Goal: Task Accomplishment & Management: Complete application form

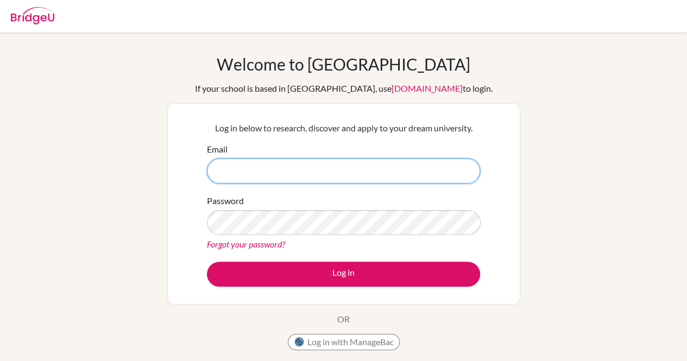
click at [411, 172] on input "Email" at bounding box center [343, 170] width 273 height 25
type input "[EMAIL_ADDRESS][DOMAIN_NAME]"
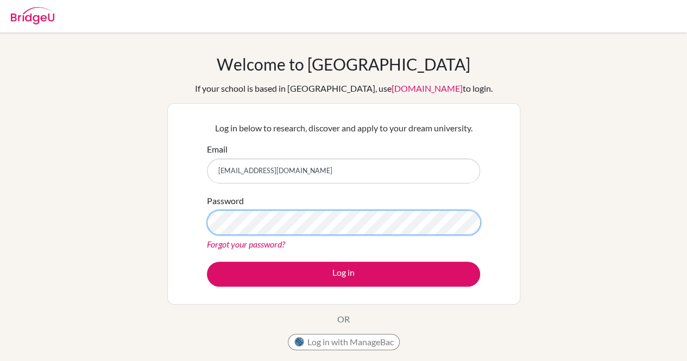
click at [207, 262] on button "Log in" at bounding box center [343, 274] width 273 height 25
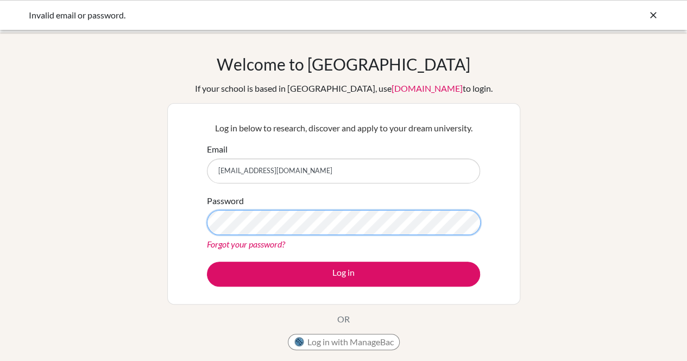
click at [207, 262] on button "Log in" at bounding box center [343, 274] width 273 height 25
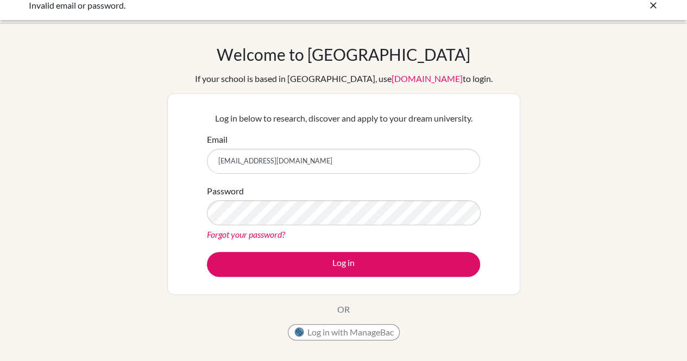
scroll to position [8, 0]
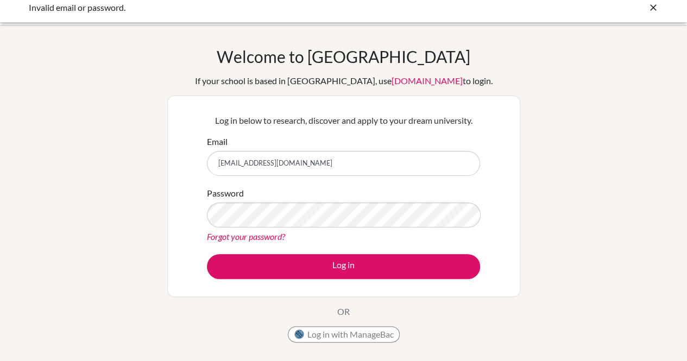
click at [651, 5] on icon at bounding box center [652, 7] width 11 height 11
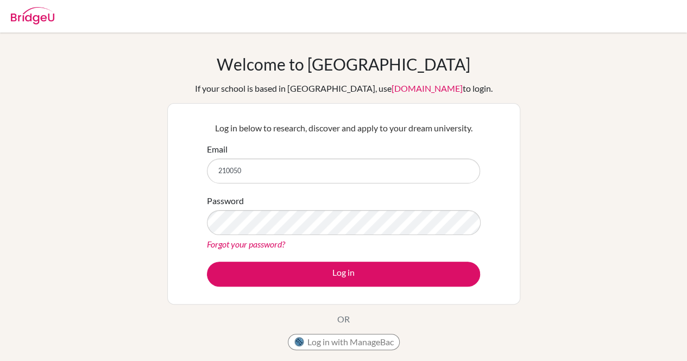
type input "[EMAIL_ADDRESS][DOMAIN_NAME]"
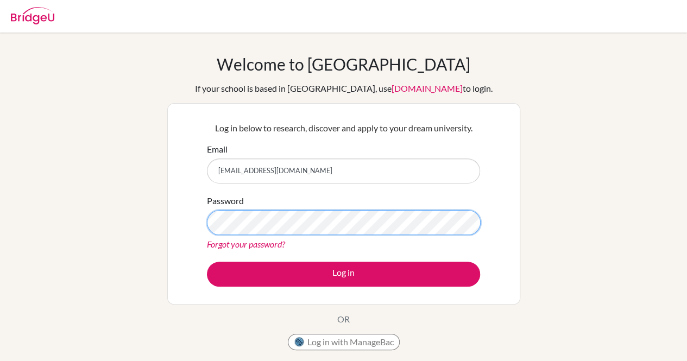
click at [207, 262] on button "Log in" at bounding box center [343, 274] width 273 height 25
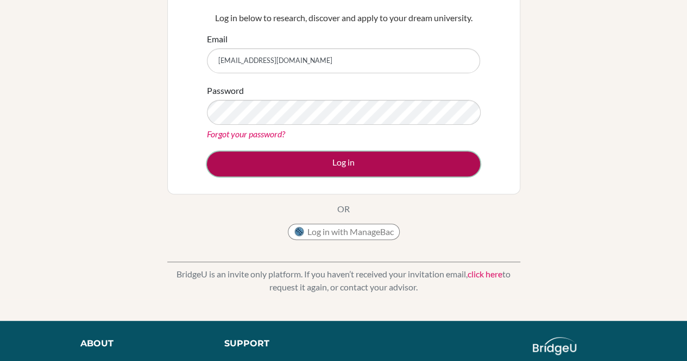
click at [267, 158] on button "Log in" at bounding box center [343, 163] width 273 height 25
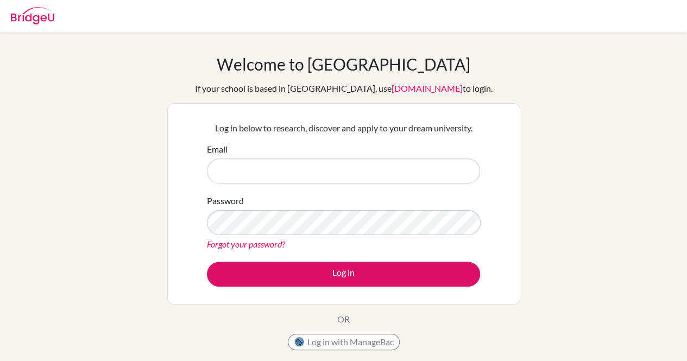
click at [433, 173] on input "Email" at bounding box center [343, 170] width 273 height 25
type input "[EMAIL_ADDRESS][DOMAIN_NAME]"
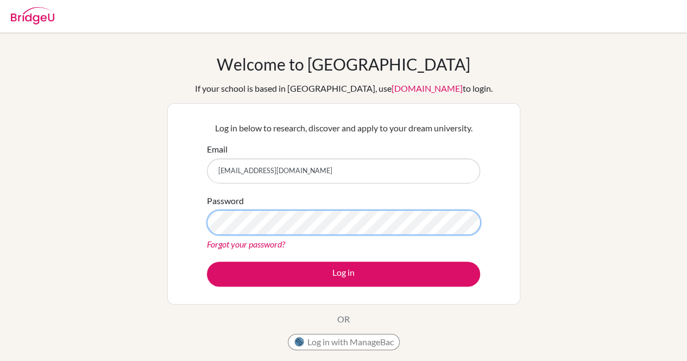
click at [207, 262] on button "Log in" at bounding box center [343, 274] width 273 height 25
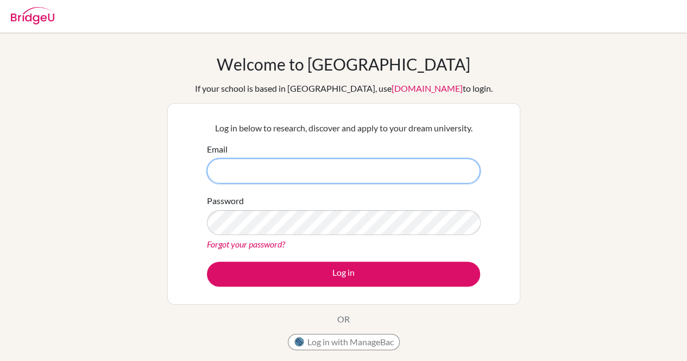
click at [383, 168] on input "Email" at bounding box center [343, 170] width 273 height 25
type input "[EMAIL_ADDRESS][DOMAIN_NAME]"
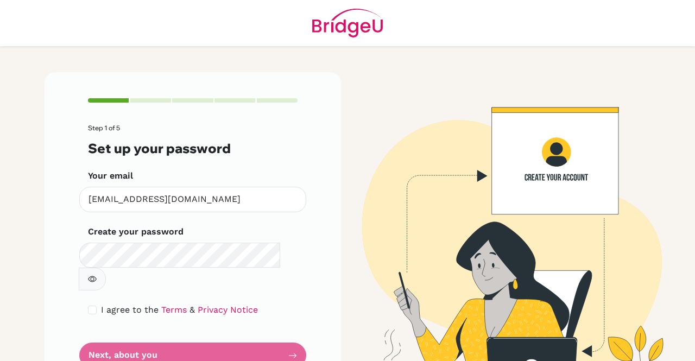
scroll to position [18, 0]
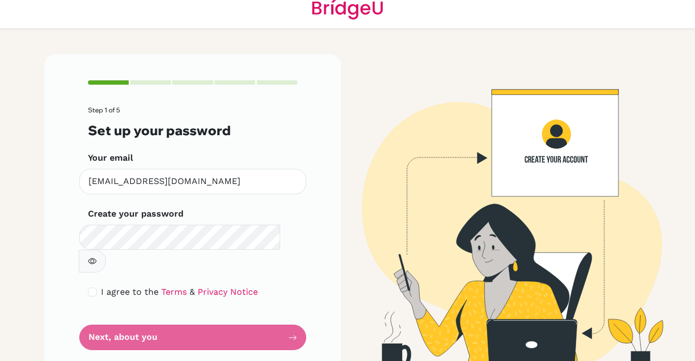
click at [136, 221] on div "Create your password Make sure it's at least 6 characters" at bounding box center [192, 239] width 209 height 65
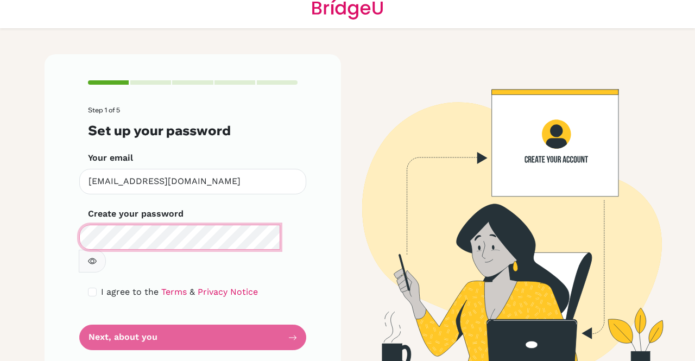
click at [32, 257] on main "Step 1 of 5 Set up your password Your email [EMAIL_ADDRESS][DOMAIN_NAME] Invali…" at bounding box center [347, 180] width 695 height 361
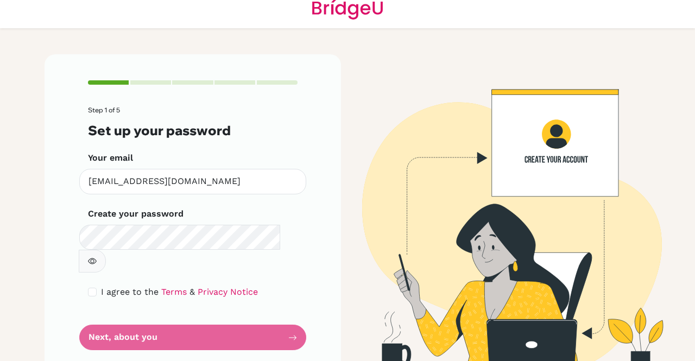
click at [270, 221] on div "Create your password Make sure it's at least 6 characters" at bounding box center [192, 239] width 209 height 65
click at [106, 250] on button "button" at bounding box center [92, 261] width 27 height 23
click at [101, 287] on span "I agree to the" at bounding box center [130, 292] width 58 height 10
click at [91, 288] on input "checkbox" at bounding box center [92, 292] width 9 height 9
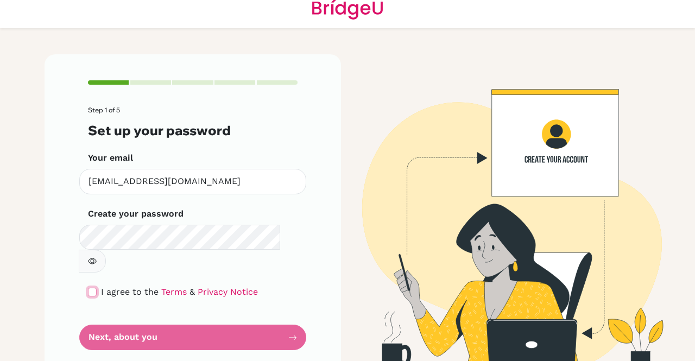
checkbox input "true"
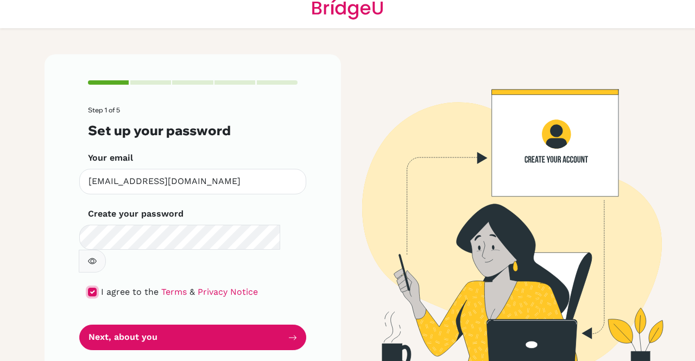
scroll to position [0, 0]
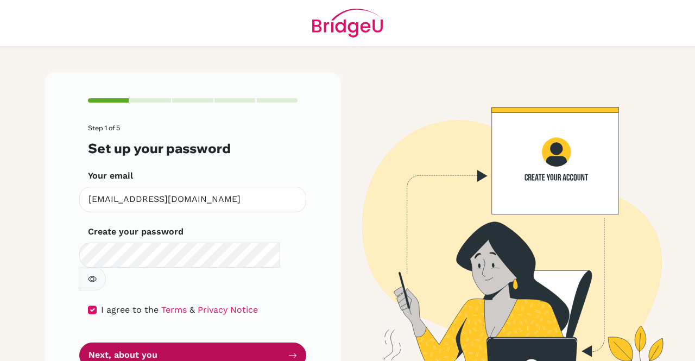
click at [268, 342] on button "Next, about you" at bounding box center [192, 355] width 227 height 26
